Goal: Task Accomplishment & Management: Manage account settings

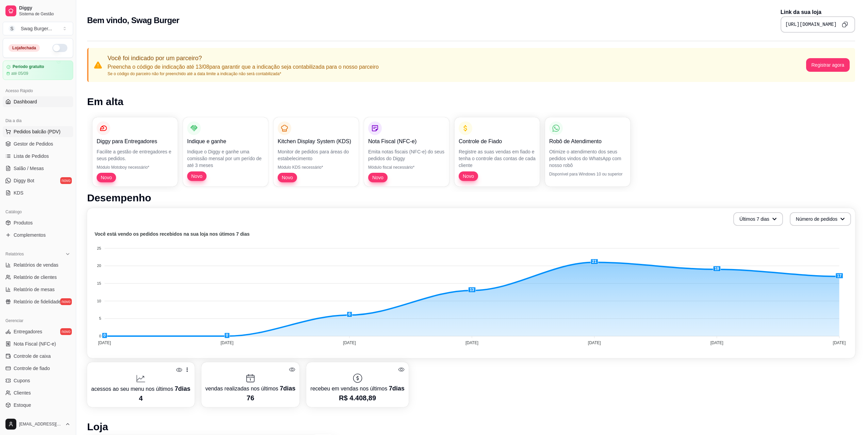
click at [34, 131] on span "Pedidos balcão (PDV)" at bounding box center [37, 131] width 47 height 7
click at [27, 144] on span "Gestor de Pedidos" at bounding box center [33, 144] width 39 height 7
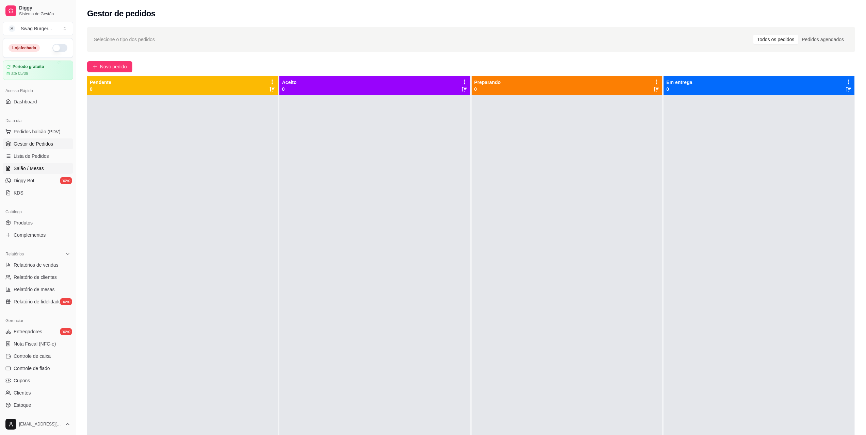
click at [37, 169] on span "Salão / Mesas" at bounding box center [29, 168] width 30 height 7
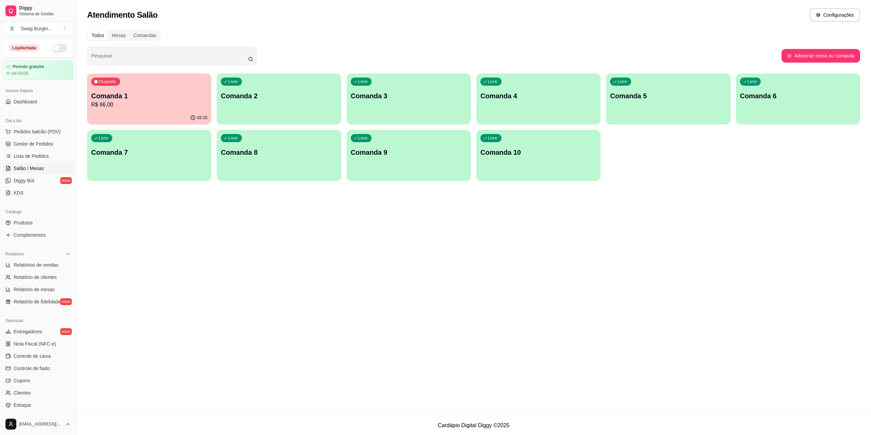
click at [159, 99] on p "Comanda 1" at bounding box center [149, 96] width 116 height 10
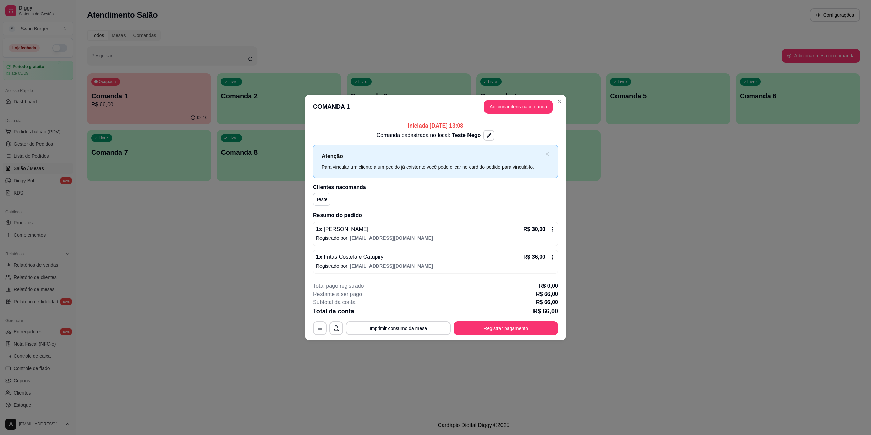
click at [515, 110] on button "Adicionar itens na comanda" at bounding box center [518, 107] width 68 height 14
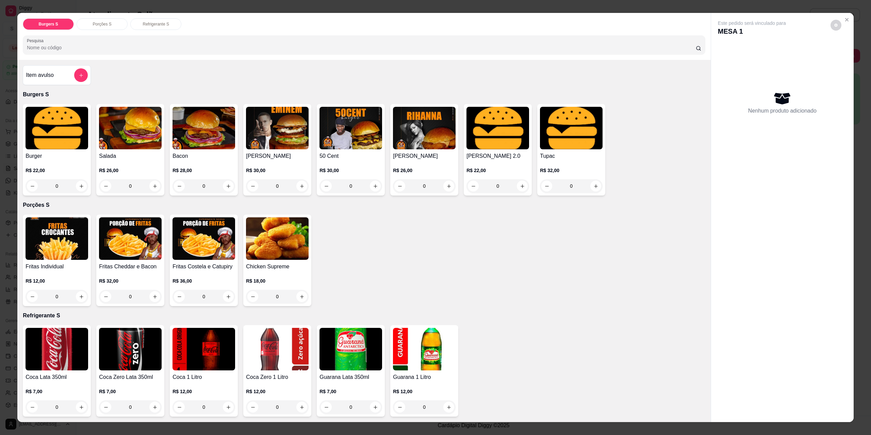
click at [105, 26] on p "Porções S" at bounding box center [102, 23] width 19 height 5
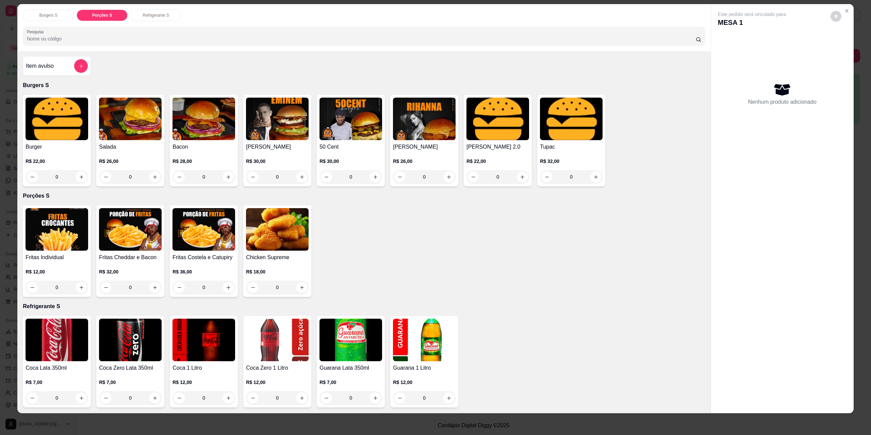
click at [165, 21] on div "Refrigerante S" at bounding box center [155, 16] width 51 height 12
click at [49, 15] on p "Burgers S" at bounding box center [48, 15] width 18 height 5
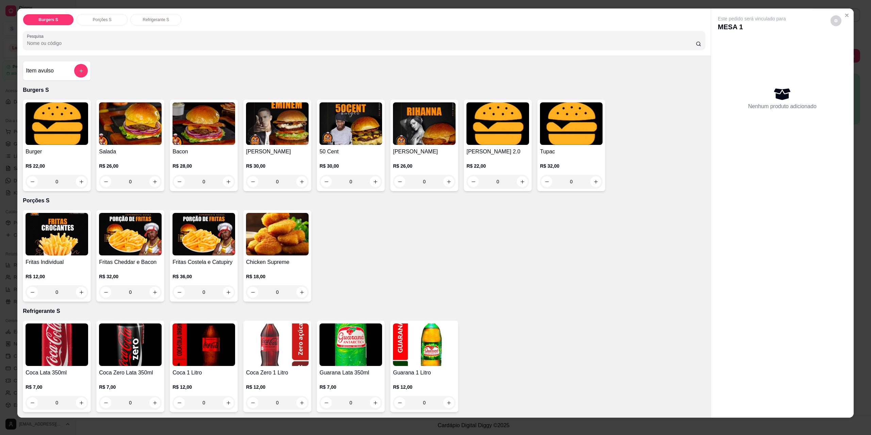
scroll to position [0, 0]
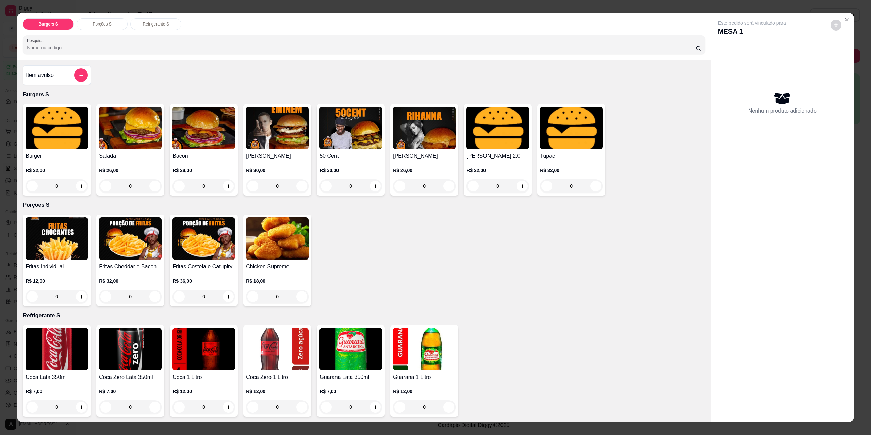
click at [290, 144] on img at bounding box center [277, 128] width 63 height 43
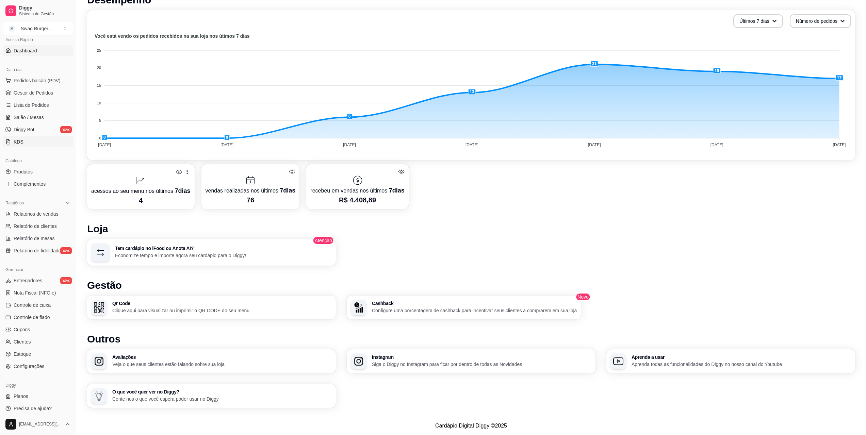
scroll to position [54, 0]
click at [45, 211] on span "Relatórios de vendas" at bounding box center [36, 210] width 45 height 7
select select "ALL"
select select "0"
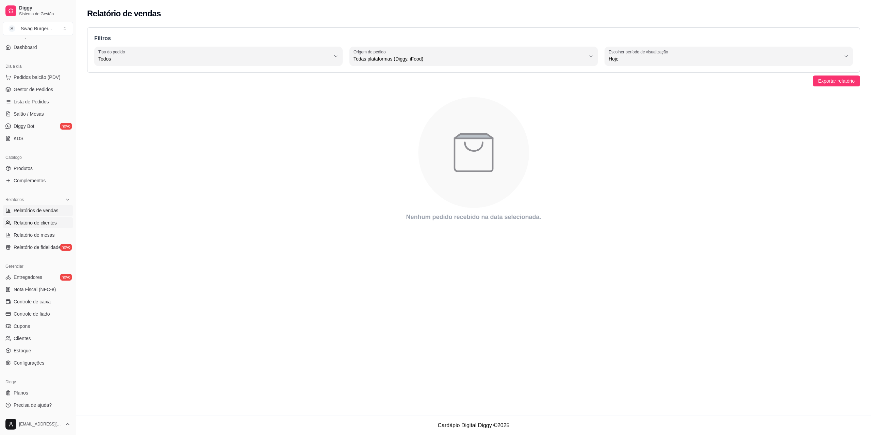
click at [40, 222] on span "Relatório de clientes" at bounding box center [35, 223] width 43 height 7
select select "30"
select select "HIGHEST_TOTAL_SPENT_WITH_ORDERS"
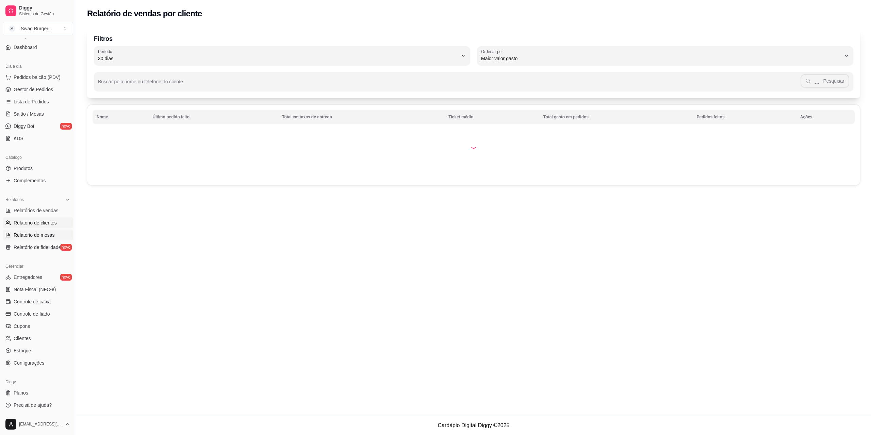
click at [39, 235] on span "Relatório de mesas" at bounding box center [34, 235] width 41 height 7
select select "TOTAL_OF_ORDERS"
select select "7"
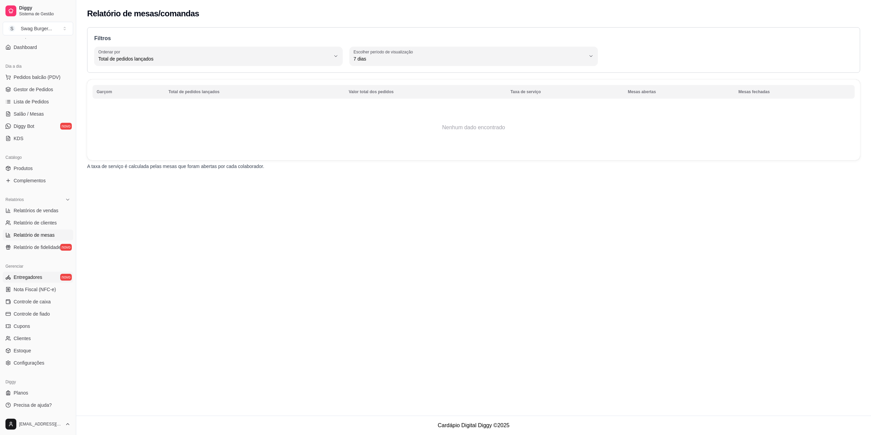
click at [36, 277] on span "Entregadores" at bounding box center [28, 277] width 29 height 7
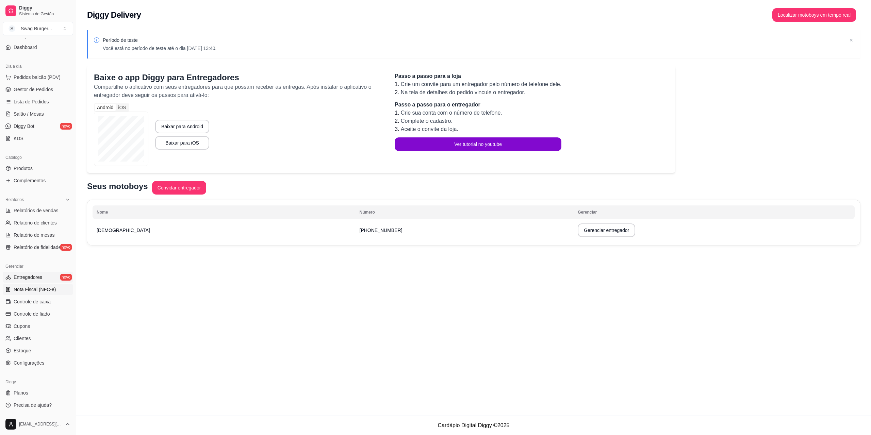
click at [39, 291] on span "Nota Fiscal (NFC-e)" at bounding box center [35, 289] width 42 height 7
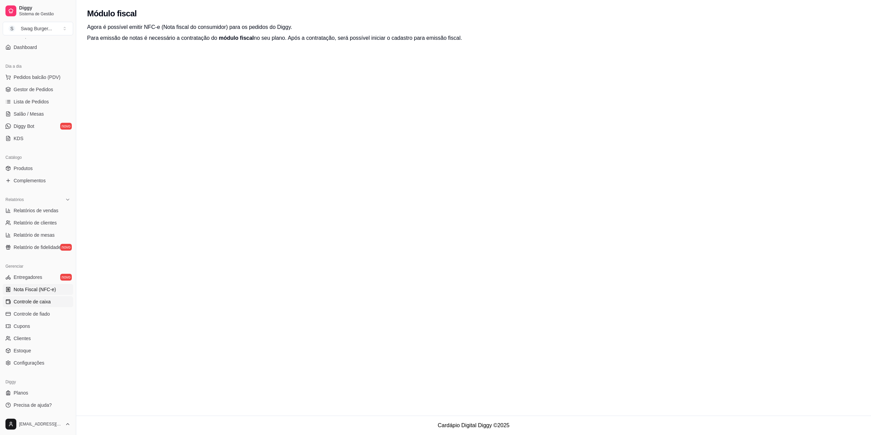
click at [36, 302] on span "Controle de caixa" at bounding box center [32, 302] width 37 height 7
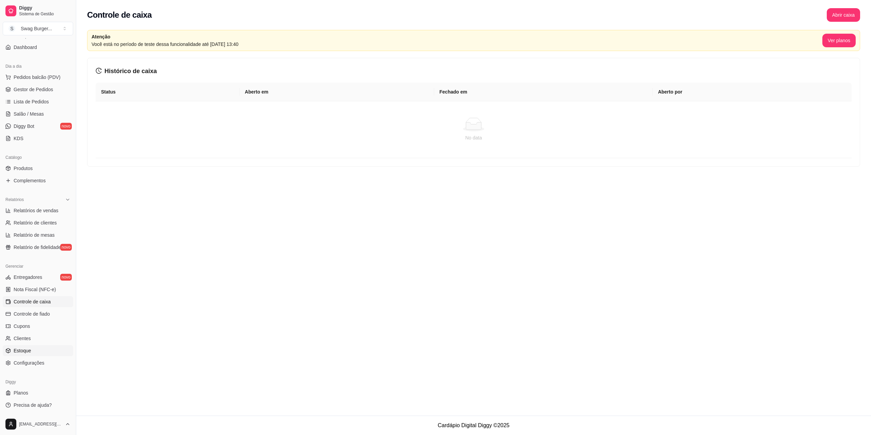
click at [29, 351] on span "Estoque" at bounding box center [22, 351] width 17 height 7
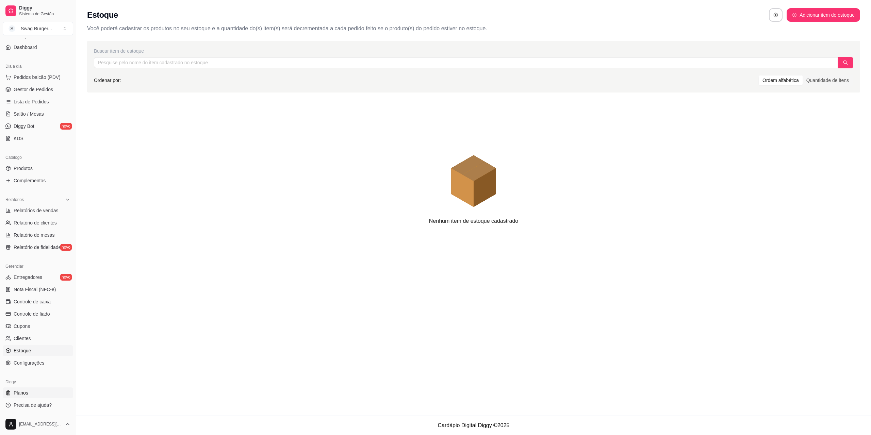
click at [22, 392] on span "Planos" at bounding box center [21, 393] width 15 height 7
